Goal: Task Accomplishment & Management: Use online tool/utility

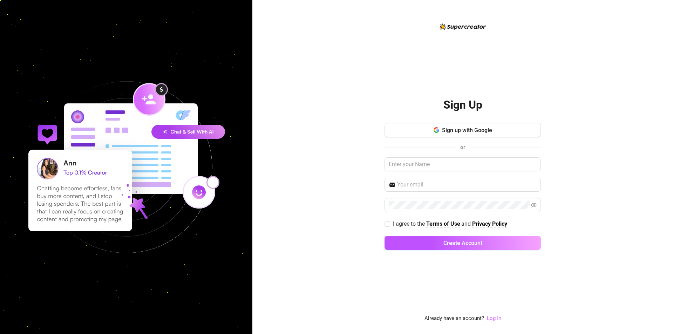
click at [496, 319] on link "Log In" at bounding box center [494, 318] width 14 height 6
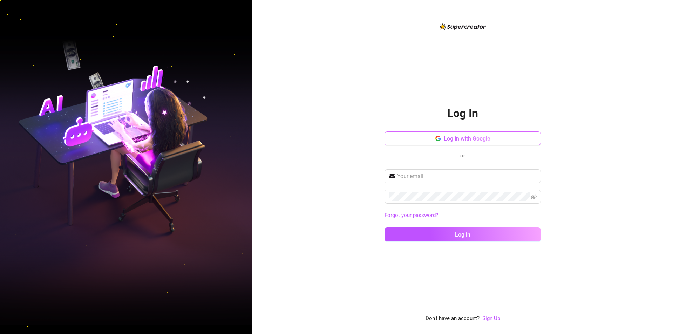
click at [469, 135] on span "Log in with Google" at bounding box center [467, 138] width 47 height 7
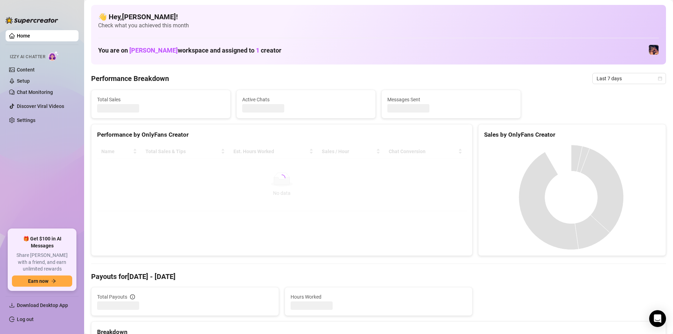
click at [0, 163] on aside "Home Izzy AI Chatter Content Setup Chat Monitoring Discover Viral Videos Settin…" at bounding box center [42, 167] width 84 height 334
